Goal: Task Accomplishment & Management: Manage account settings

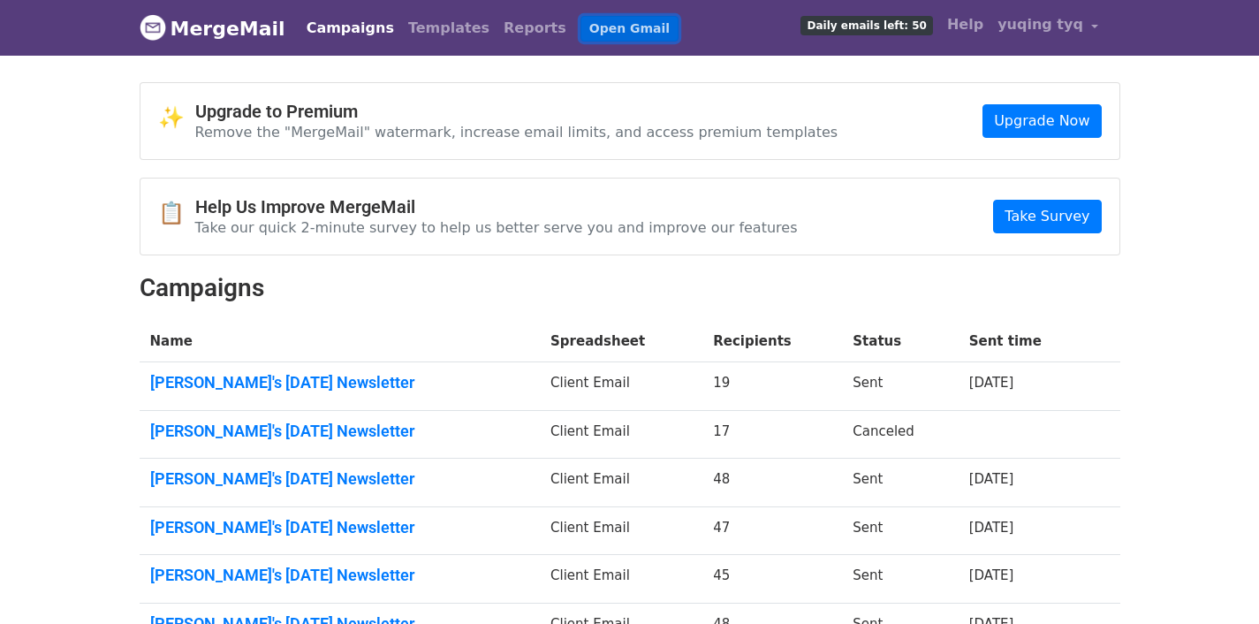
click at [584, 29] on link "Open Gmail" at bounding box center [629, 29] width 98 height 26
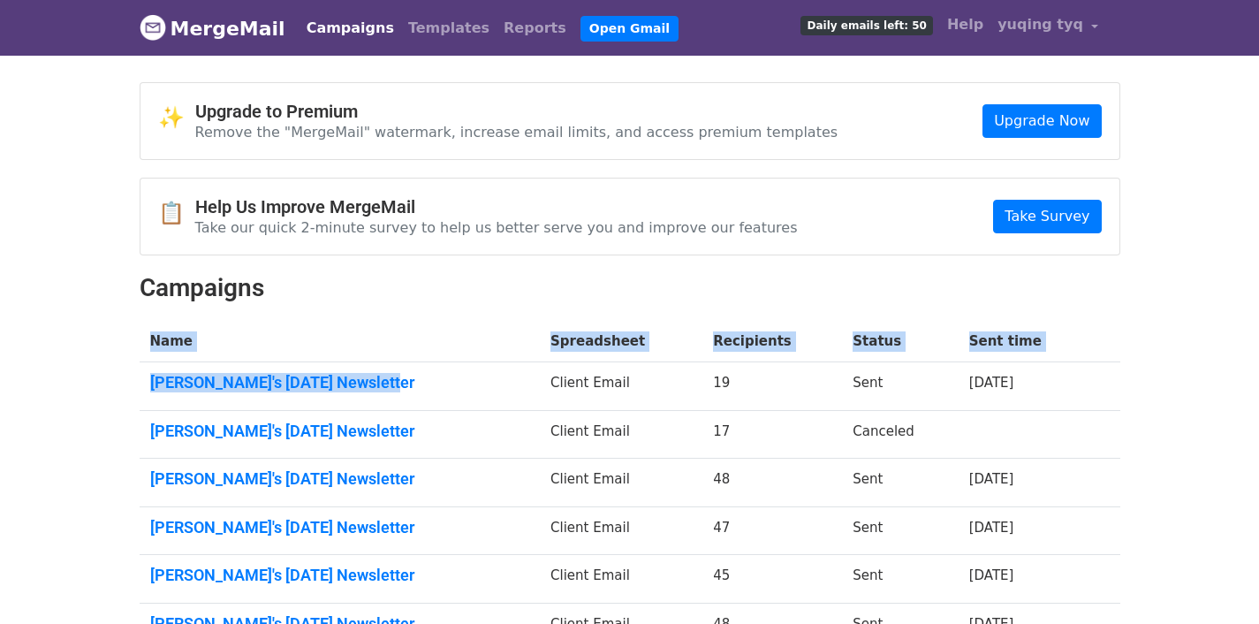
drag, startPoint x: 128, startPoint y: 397, endPoint x: 91, endPoint y: 358, distance: 53.7
click at [386, 386] on div "✨ Upgrade to Premium Remove the "MergeMail" watermark, increase email limits, a…" at bounding box center [629, 486] width 1007 height 808
click at [12, 351] on body "MergeMail Campaigns Templates Reports Open Gmail Daily emails left: 50 Help yuq…" at bounding box center [629, 480] width 1259 height 961
drag, startPoint x: 125, startPoint y: 376, endPoint x: 400, endPoint y: 390, distance: 275.9
click at [411, 386] on body "MergeMail Campaigns Templates Reports Open Gmail Daily emails left: 50 Help yuq…" at bounding box center [629, 480] width 1259 height 961
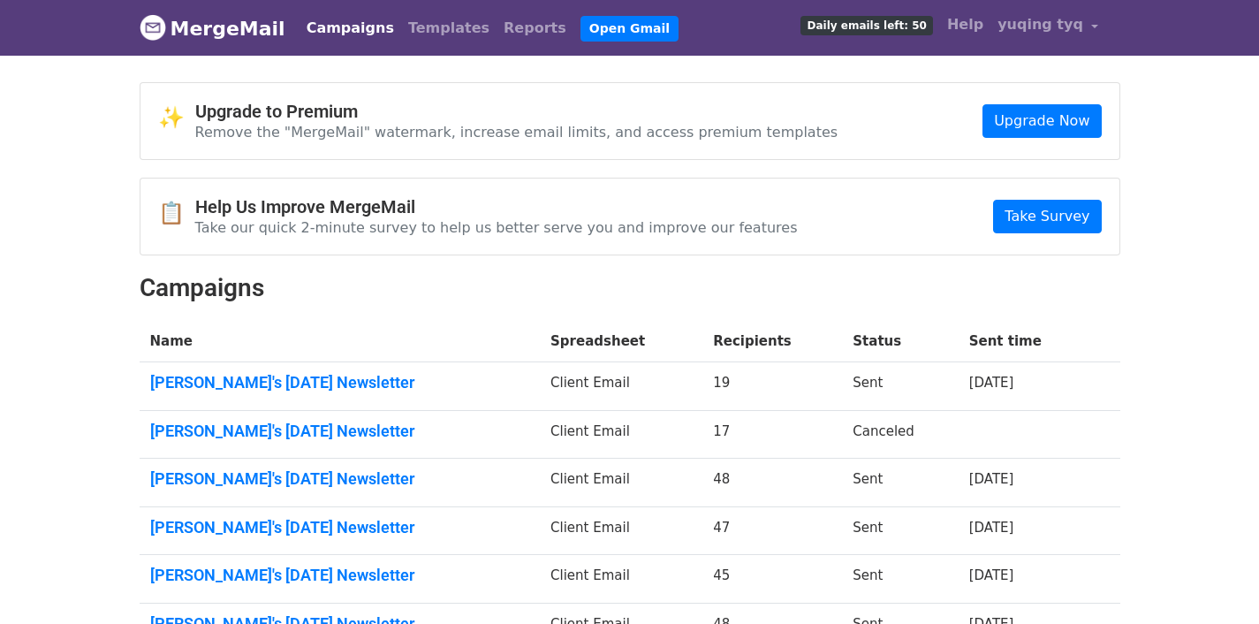
drag, startPoint x: 81, startPoint y: 376, endPoint x: 111, endPoint y: 330, distance: 54.9
click at [82, 376] on body "MergeMail Campaigns Templates Reports Open Gmail Daily emails left: 50 Help yuq…" at bounding box center [629, 480] width 1259 height 961
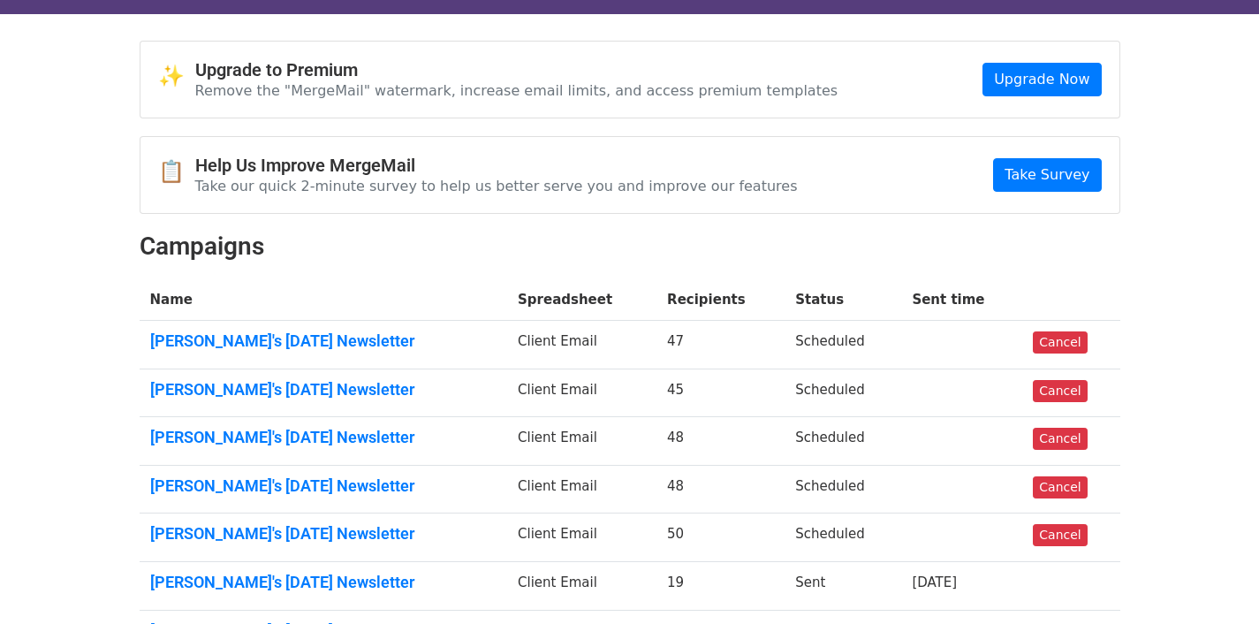
scroll to position [131, 0]
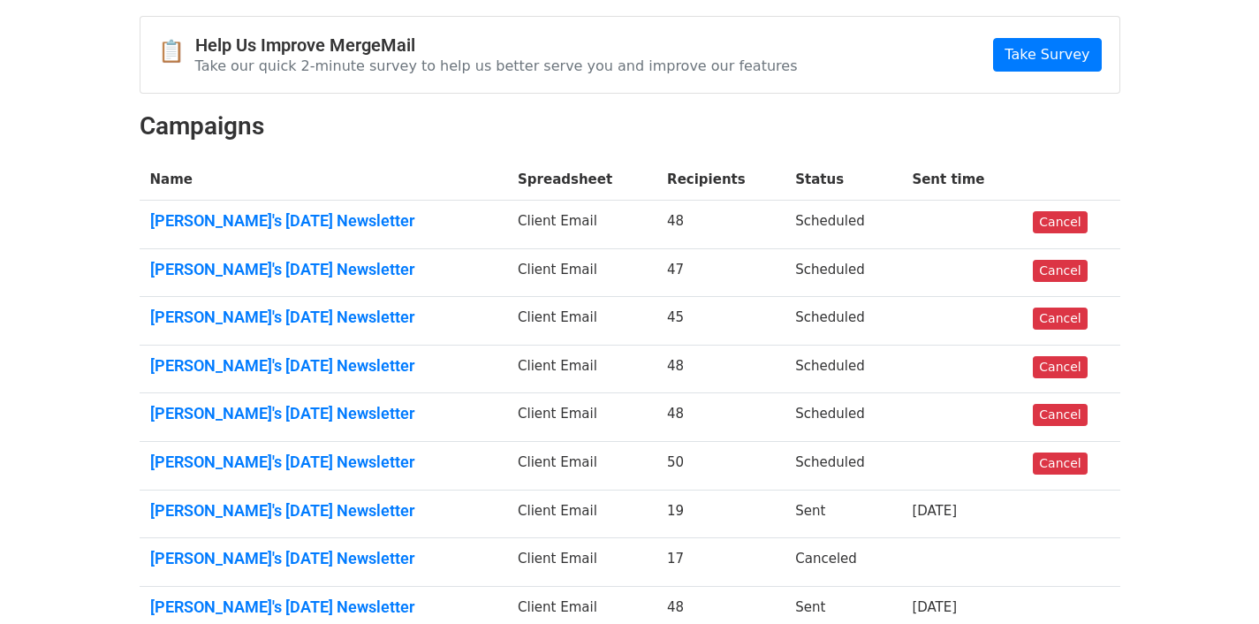
scroll to position [138, 0]
